Goal: Find specific page/section: Find specific page/section

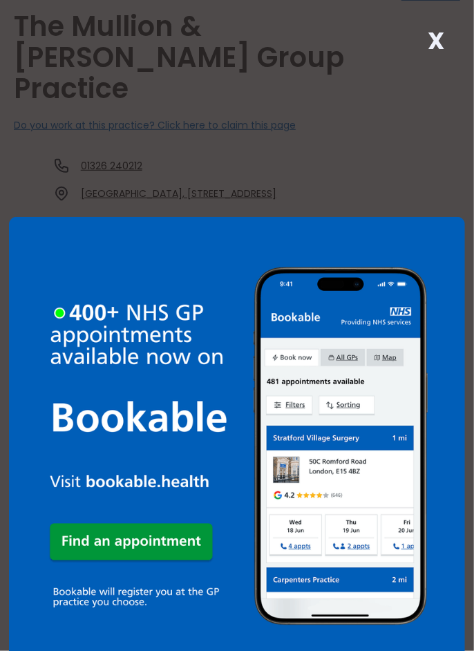
scroll to position [216, 0]
click at [424, 45] on div "X" at bounding box center [437, 46] width 28 height 28
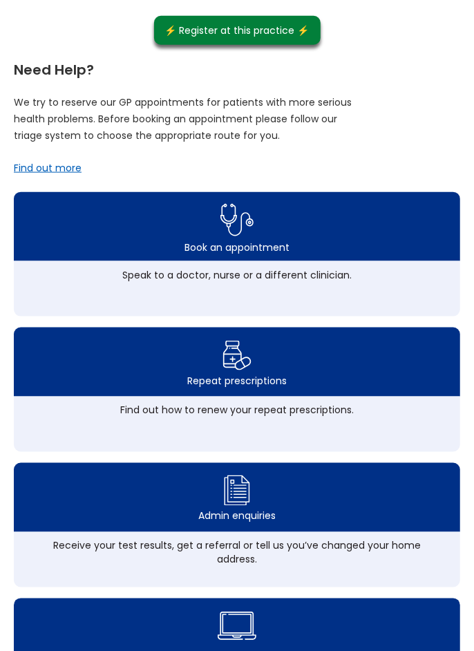
scroll to position [423, 0]
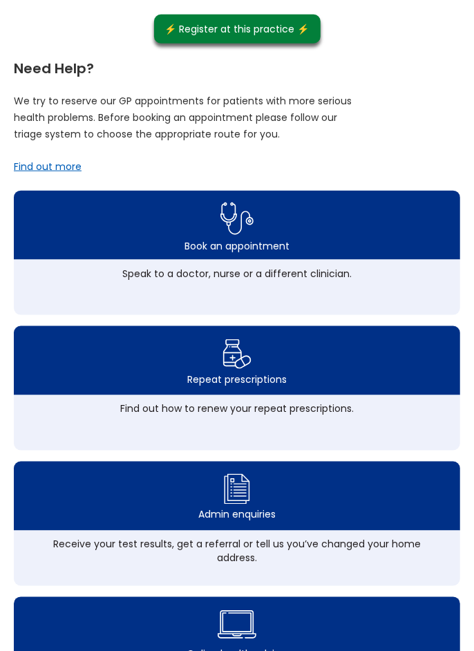
click at [234, 373] on img at bounding box center [238, 354] width 30 height 37
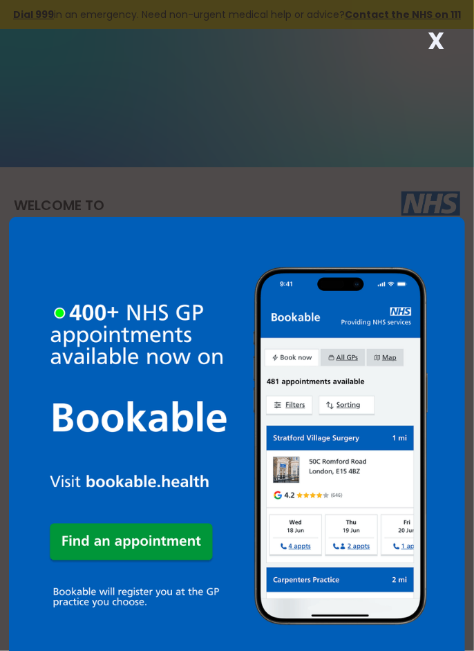
click at [440, 37] on strong "X" at bounding box center [437, 40] width 17 height 33
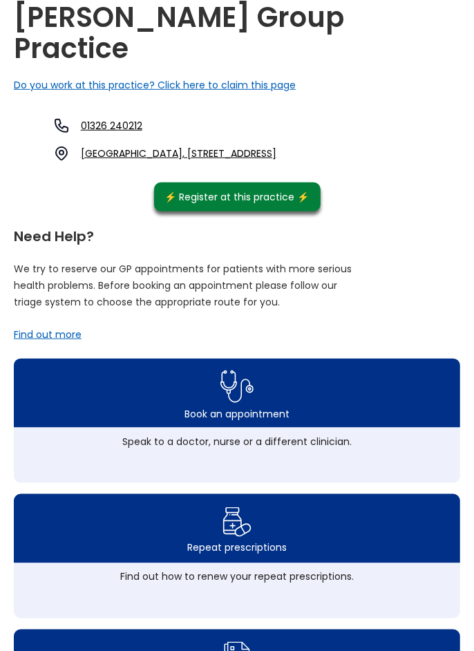
scroll to position [313, 0]
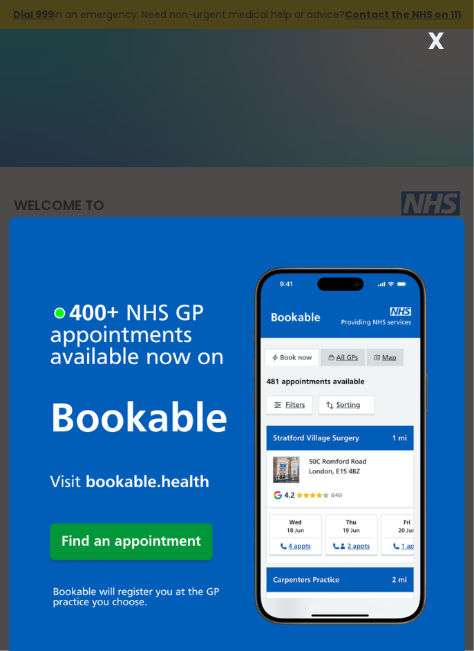
click at [431, 38] on strong "X" at bounding box center [437, 40] width 17 height 33
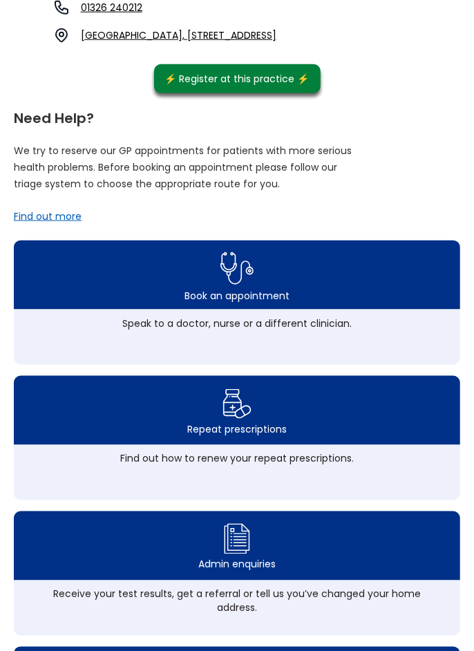
scroll to position [374, 0]
